Goal: Check status: Check status

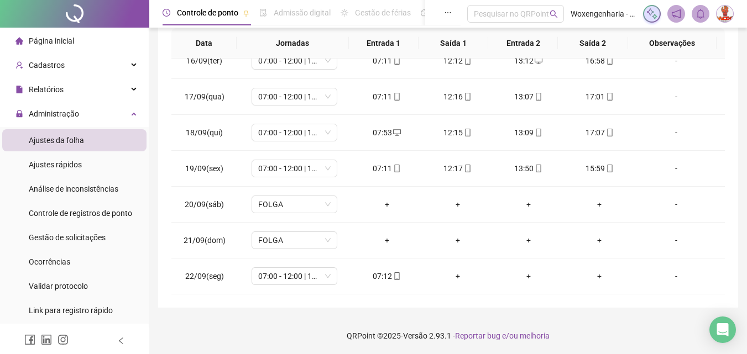
scroll to position [197, 0]
click at [386, 276] on div "07:12" at bounding box center [386, 275] width 53 height 12
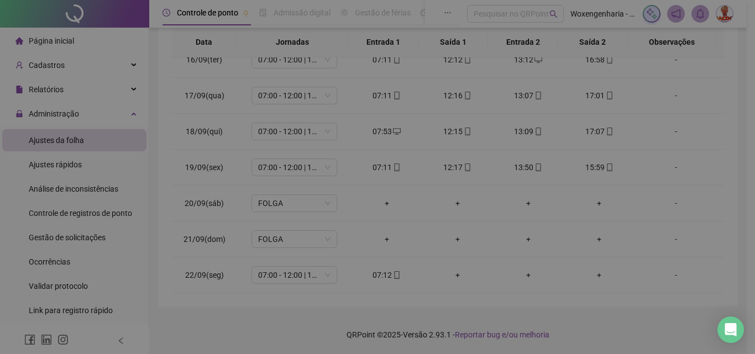
type input "**********"
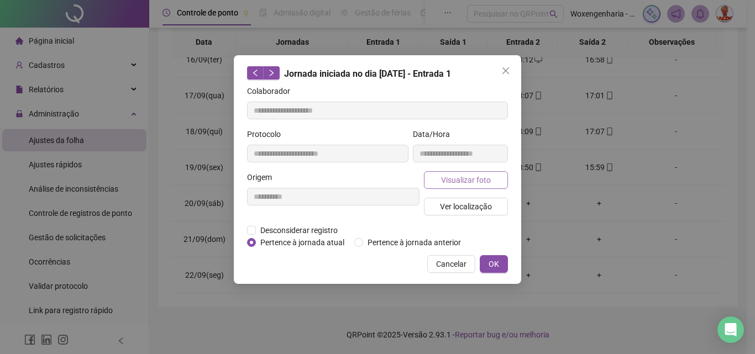
click at [483, 183] on span "Visualizar foto" at bounding box center [466, 180] width 50 height 12
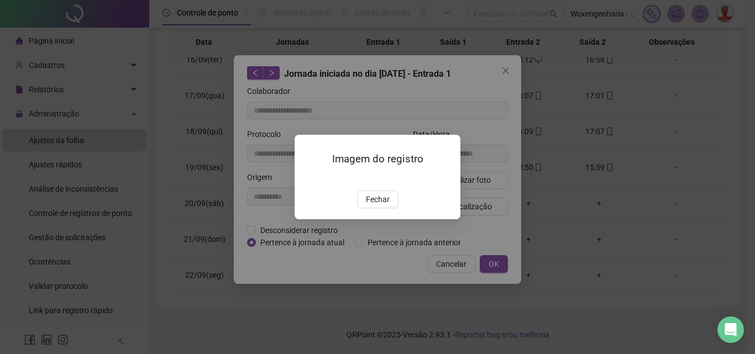
click at [308, 179] on img at bounding box center [308, 179] width 0 height 0
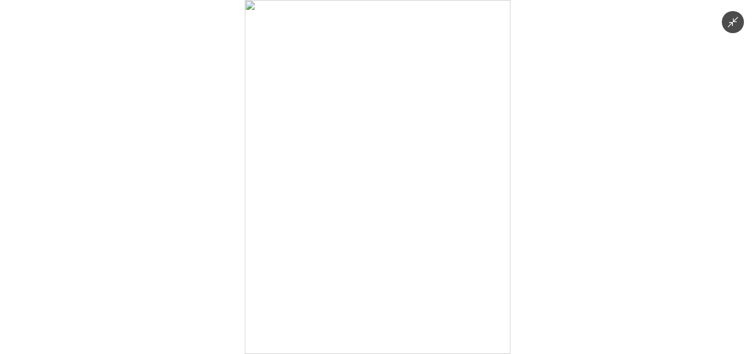
click at [511, 209] on div at bounding box center [377, 177] width 755 height 354
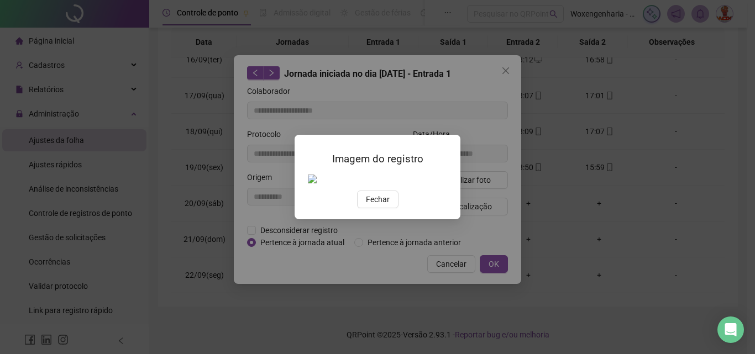
click at [507, 74] on div "Imagem do registro Fechar" at bounding box center [377, 177] width 755 height 354
click at [385, 206] on span "Fechar" at bounding box center [378, 199] width 24 height 12
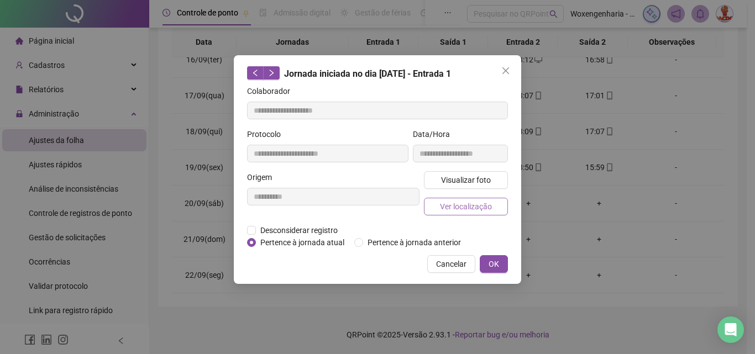
click at [473, 205] on span "Ver localização" at bounding box center [466, 207] width 52 height 12
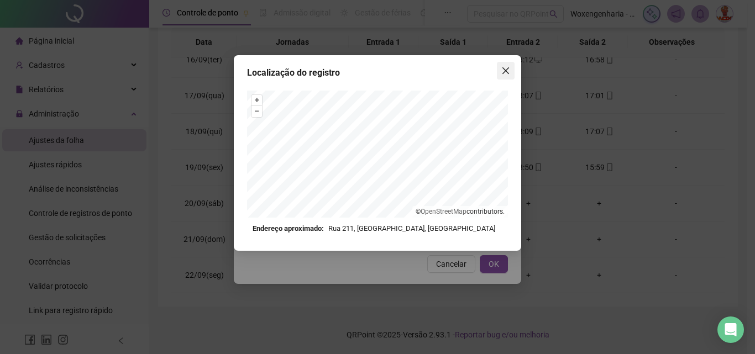
click at [508, 76] on button "Close" at bounding box center [506, 71] width 18 height 18
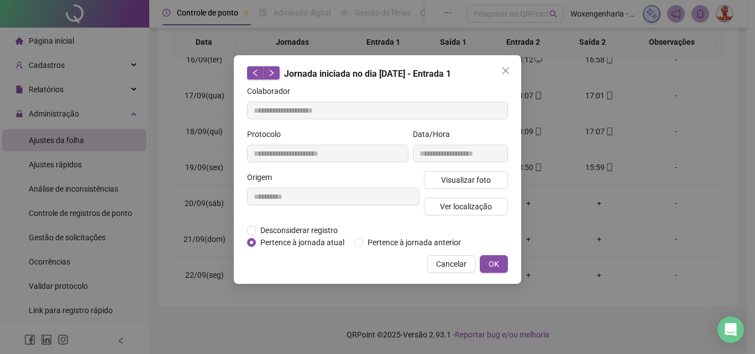
click at [508, 76] on button "Close" at bounding box center [506, 71] width 18 height 18
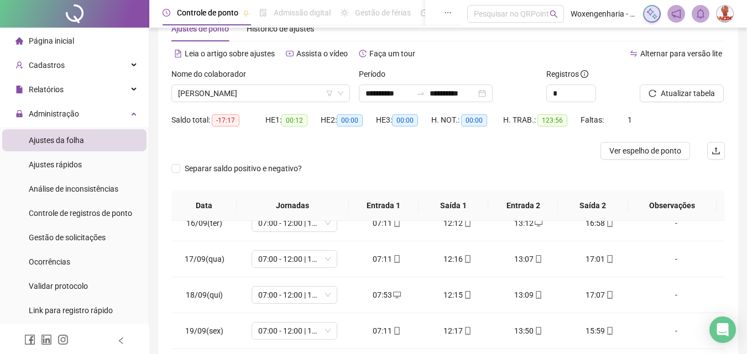
scroll to position [0, 0]
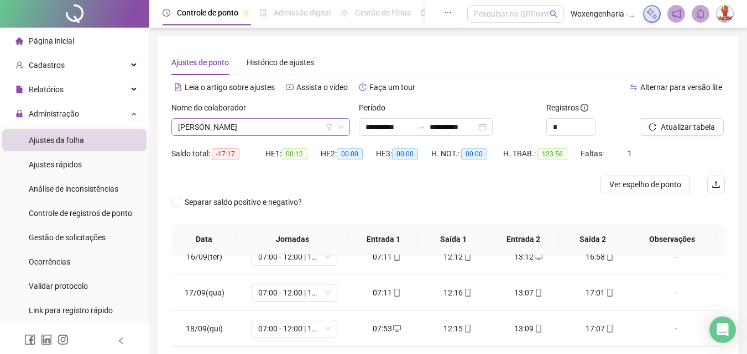
click at [267, 128] on span "[PERSON_NAME]" at bounding box center [260, 127] width 165 height 17
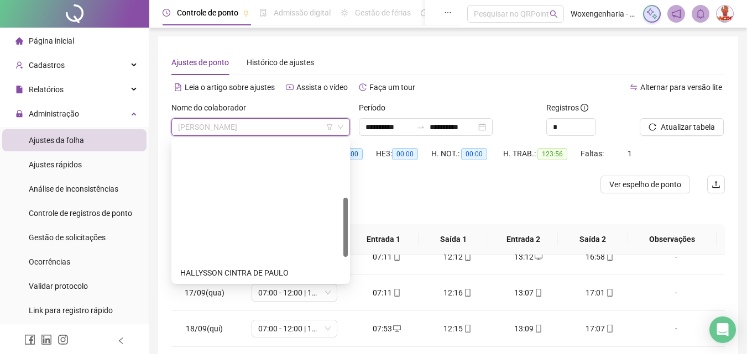
click at [261, 302] on div "[PERSON_NAME]" at bounding box center [260, 308] width 161 height 12
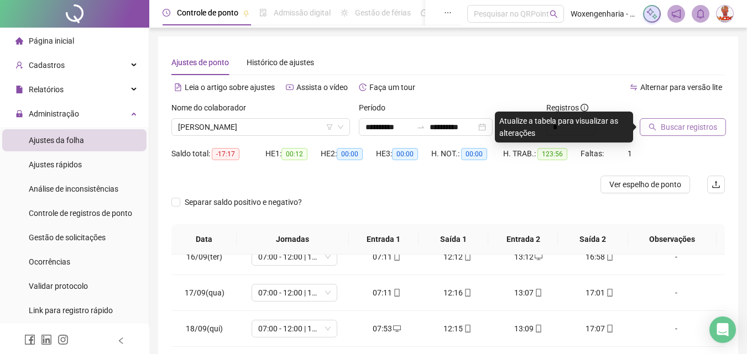
click at [689, 129] on span "Buscar registros" at bounding box center [689, 127] width 56 height 12
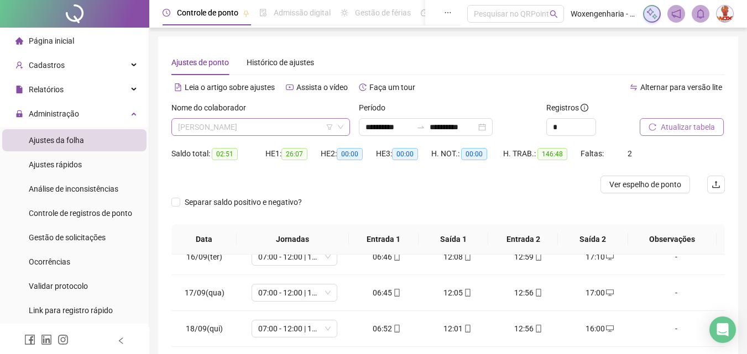
click at [260, 124] on span "[PERSON_NAME]" at bounding box center [260, 127] width 165 height 17
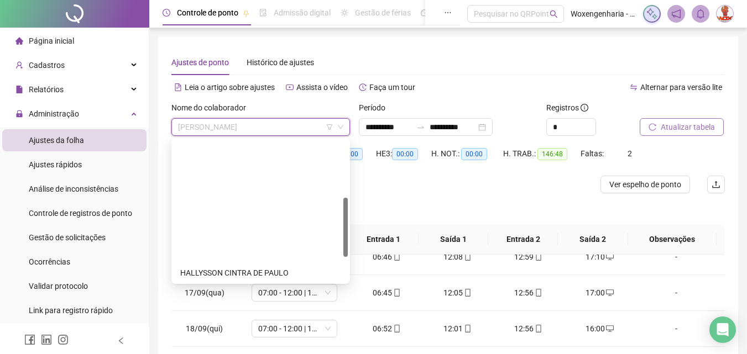
click at [246, 320] on div "[PERSON_NAME]" at bounding box center [260, 326] width 161 height 12
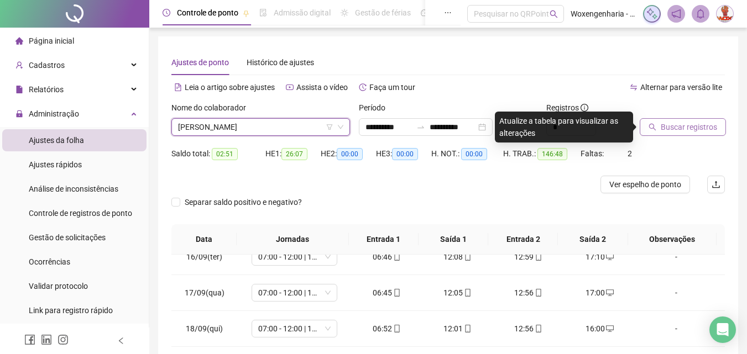
click at [699, 124] on span "Buscar registros" at bounding box center [689, 127] width 56 height 12
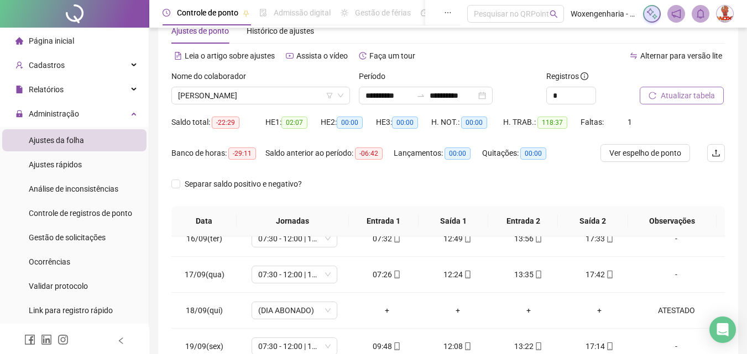
scroll to position [19, 0]
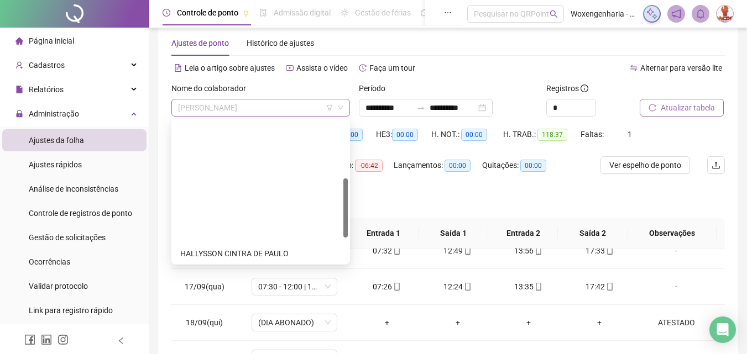
click at [294, 113] on span "[PERSON_NAME]" at bounding box center [260, 107] width 165 height 17
click at [307, 318] on div "[PERSON_NAME]" at bounding box center [260, 324] width 161 height 12
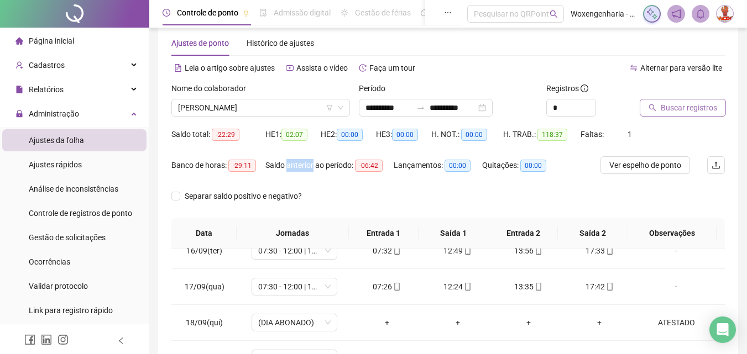
click at [307, 183] on div "Saldo anterior ao período: -06:42" at bounding box center [329, 171] width 128 height 31
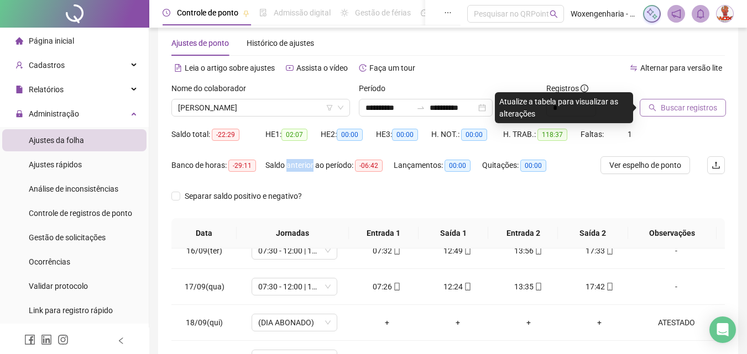
click at [690, 102] on span "Buscar registros" at bounding box center [689, 108] width 56 height 12
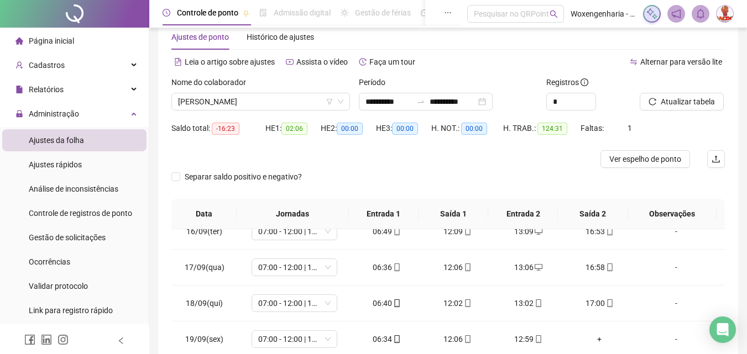
scroll to position [0, 0]
